Goal: Task Accomplishment & Management: Complete application form

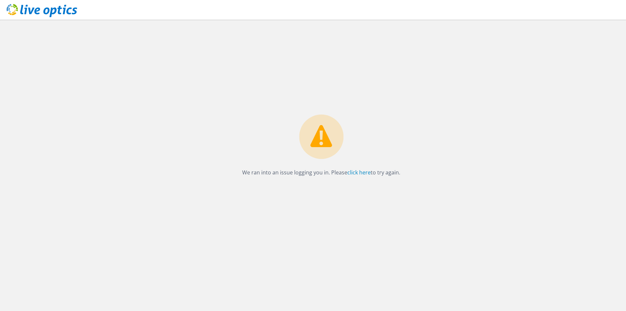
click at [44, 15] on icon at bounding box center [42, 10] width 71 height 13
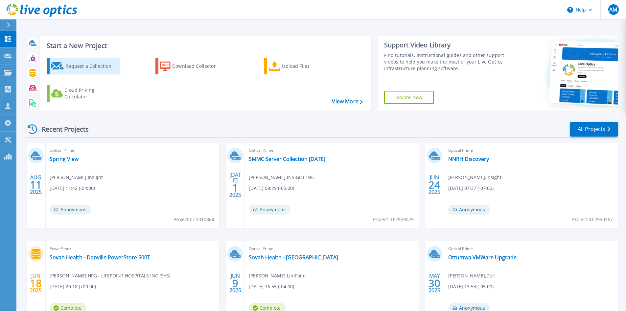
click at [104, 67] on div "Request a Collection" at bounding box center [91, 66] width 53 height 13
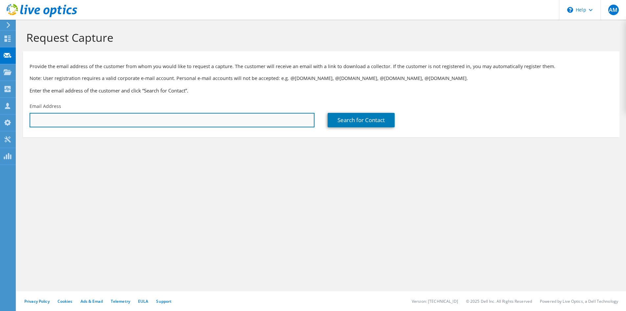
paste input "matthew.mullins@lpnt.net"
type input "matthew.mullins@lpnt.net"
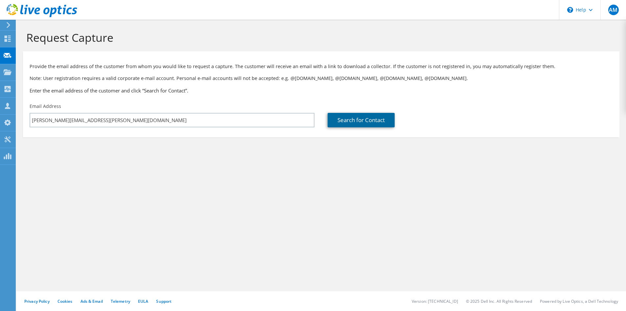
click at [369, 114] on link "Search for Contact" at bounding box center [361, 120] width 67 height 14
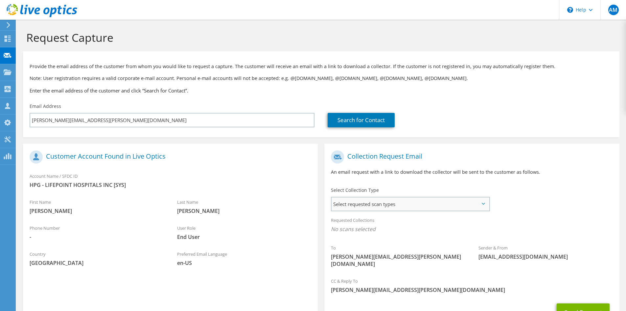
click at [364, 206] on span "Select requested scan types" at bounding box center [410, 203] width 157 height 13
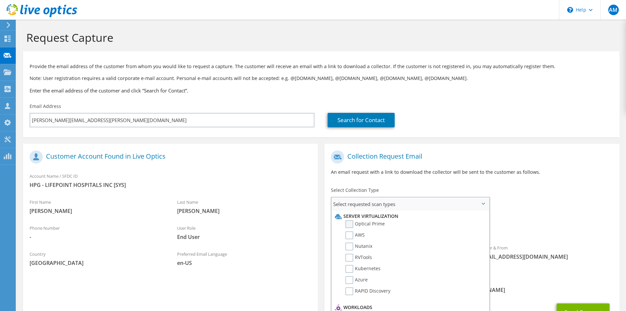
click at [364, 224] on label "Optical Prime" at bounding box center [365, 224] width 39 height 8
click at [0, 0] on input "Optical Prime" at bounding box center [0, 0] width 0 height 0
click at [547, 213] on div "Requested Collections No scans selected Optical Prime" at bounding box center [472, 226] width 295 height 26
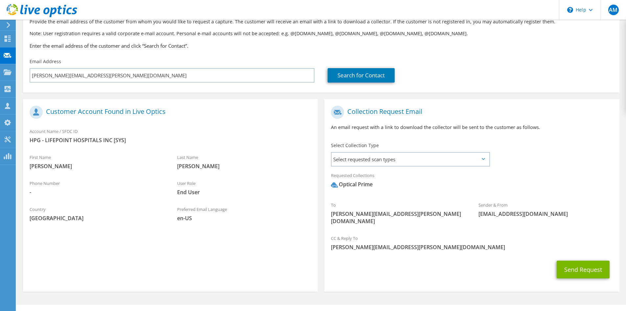
scroll to position [51, 0]
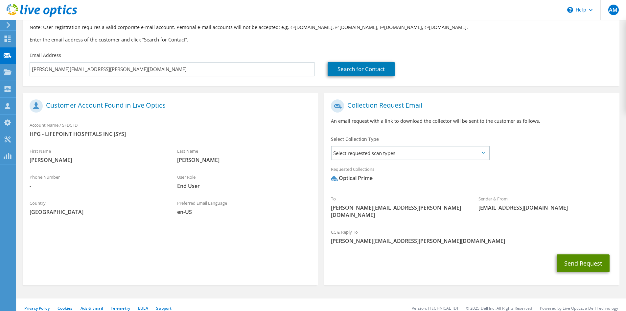
click at [572, 256] on button "Send Request" at bounding box center [583, 263] width 53 height 18
